Goal: Use online tool/utility: Utilize a website feature to perform a specific function

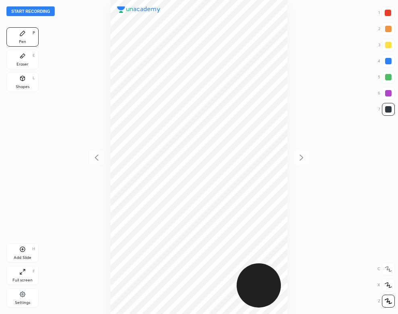
scroll to position [314, 269]
click at [45, 10] on button "Start recording" at bounding box center [30, 11] width 48 height 10
click at [19, 302] on div "Settings" at bounding box center [22, 303] width 15 height 4
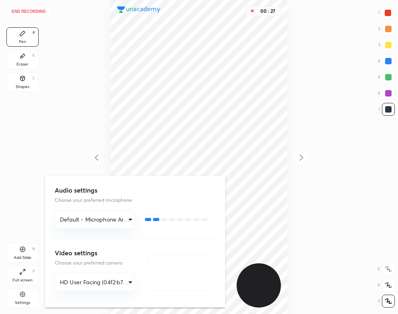
click at [100, 98] on div at bounding box center [199, 157] width 398 height 314
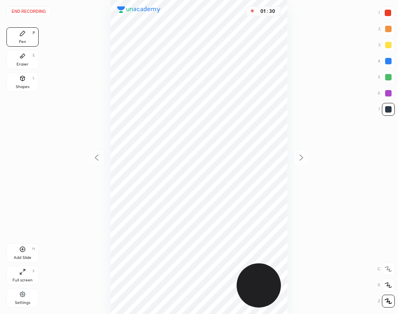
click at [33, 253] on div "Add Slide H" at bounding box center [22, 252] width 32 height 19
click at [97, 144] on div "01 : 57" at bounding box center [198, 157] width 269 height 314
click at [93, 151] on div at bounding box center [96, 157] width 17 height 17
click at [292, 161] on div "01 : 59" at bounding box center [198, 157] width 269 height 314
click at [297, 157] on icon at bounding box center [301, 158] width 10 height 10
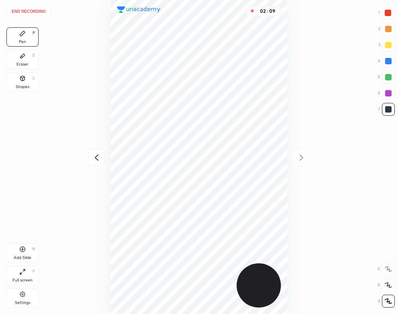
click at [29, 84] on div "Shapes L" at bounding box center [22, 81] width 32 height 19
click at [32, 35] on div "Pen P" at bounding box center [22, 36] width 32 height 19
click at [95, 159] on icon at bounding box center [97, 158] width 10 height 10
click at [304, 165] on div at bounding box center [301, 157] width 17 height 17
click at [25, 254] on div "Add Slide H" at bounding box center [22, 252] width 32 height 19
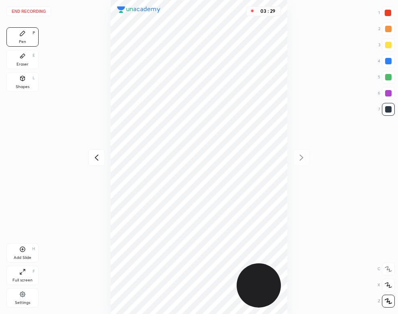
click at [96, 155] on icon at bounding box center [97, 158] width 10 height 10
click at [298, 158] on icon at bounding box center [301, 158] width 10 height 10
click at [23, 79] on icon at bounding box center [23, 78] width 4 height 5
click at [36, 12] on button "End recording" at bounding box center [28, 11] width 45 height 10
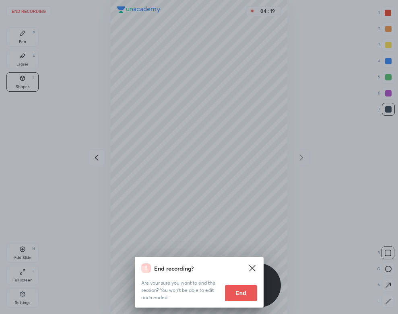
click at [257, 305] on div "End recording? Are your sure you want to end the session? You won’t be able to …" at bounding box center [199, 282] width 129 height 51
click at [245, 293] on button "End" at bounding box center [241, 293] width 32 height 16
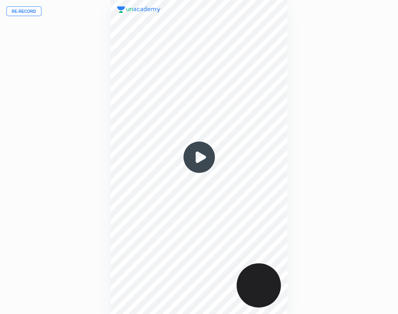
click at [203, 157] on img at bounding box center [199, 157] width 39 height 39
